Goal: Task Accomplishment & Management: Complete application form

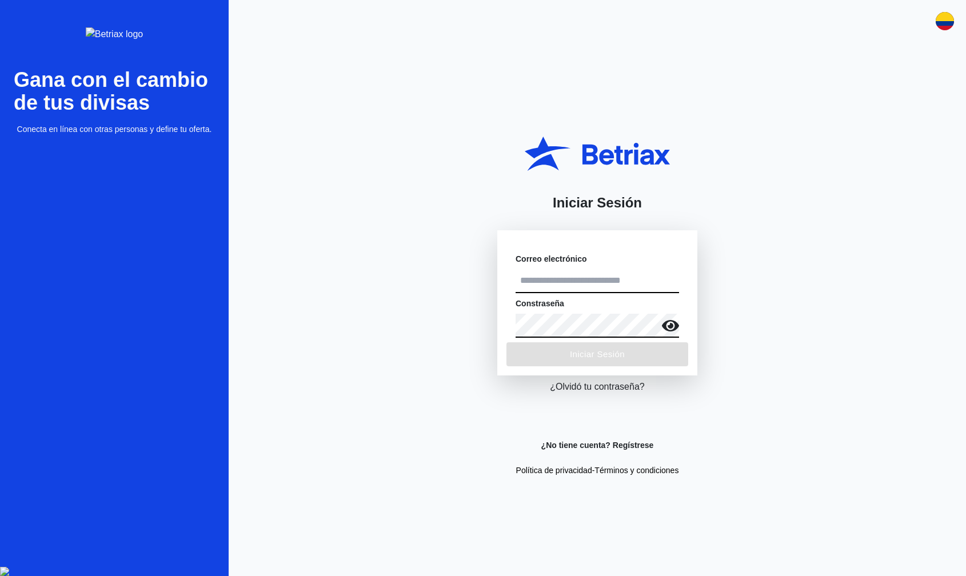
click at [352, 324] on div "Iniciar Sesión Correo electrónico Constraseña Iniciar Sesión ¿Olvidó tu contras…" at bounding box center [598, 288] width 738 height 576
click at [575, 277] on input "text" at bounding box center [598, 281] width 164 height 24
